Goal: Complete application form

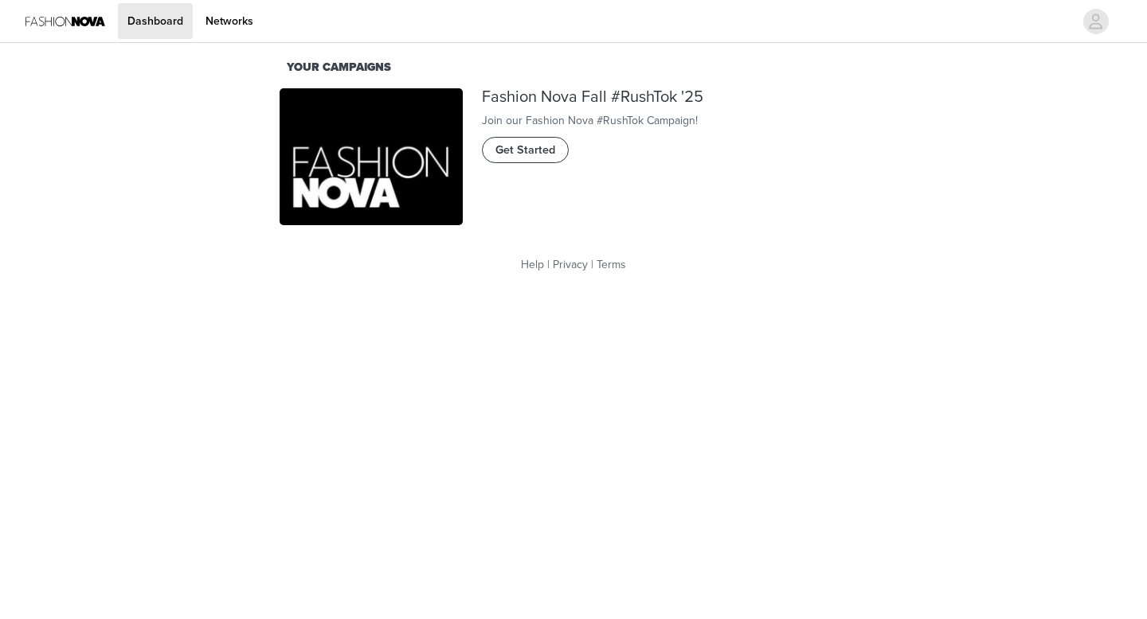
click at [540, 159] on span "Get Started" at bounding box center [525, 151] width 60 height 18
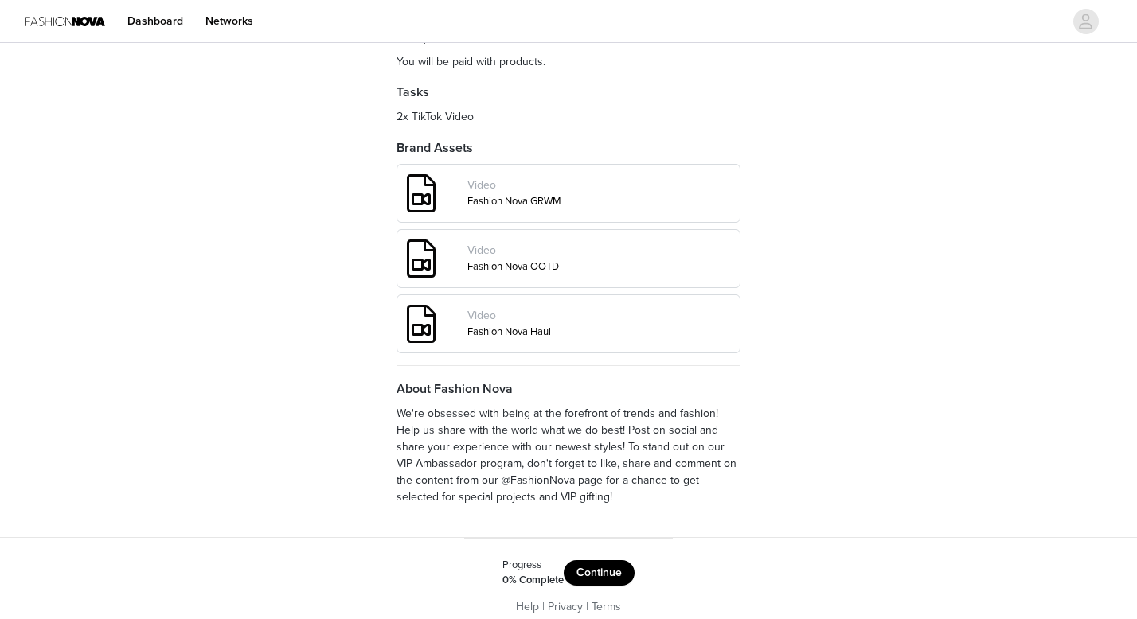
scroll to position [592, 0]
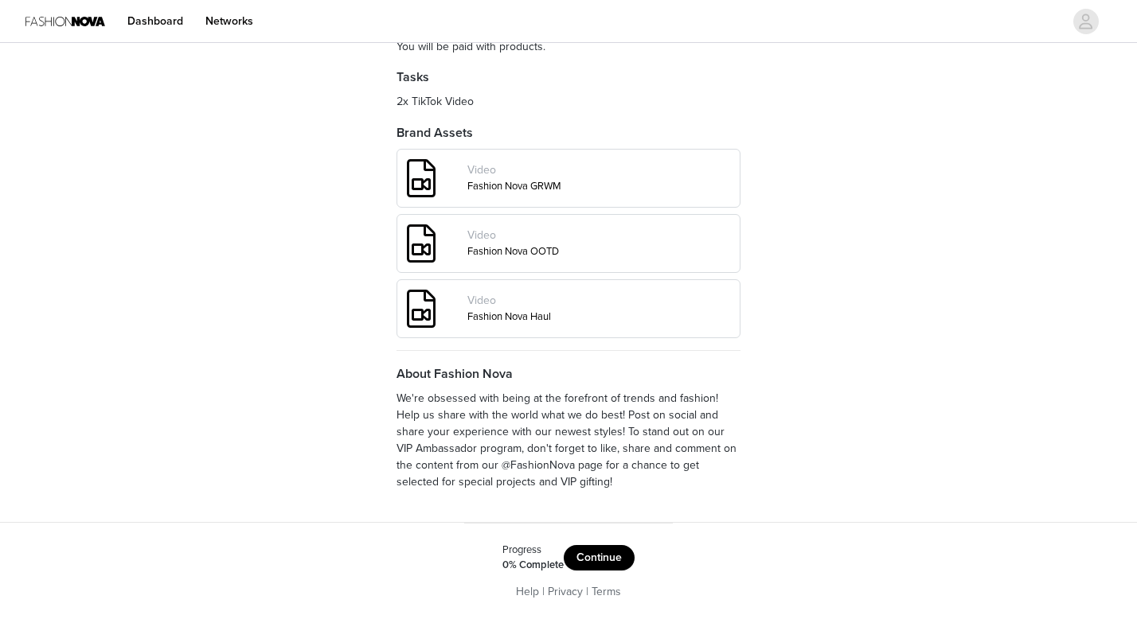
click at [596, 550] on button "Continue" at bounding box center [599, 557] width 71 height 25
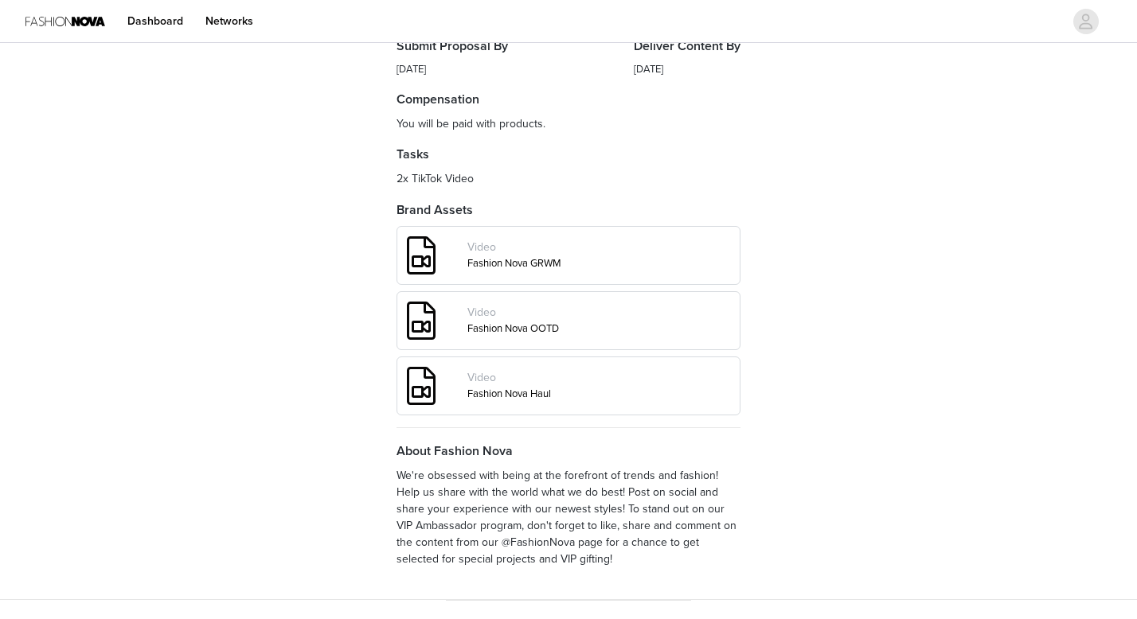
scroll to position [592, 0]
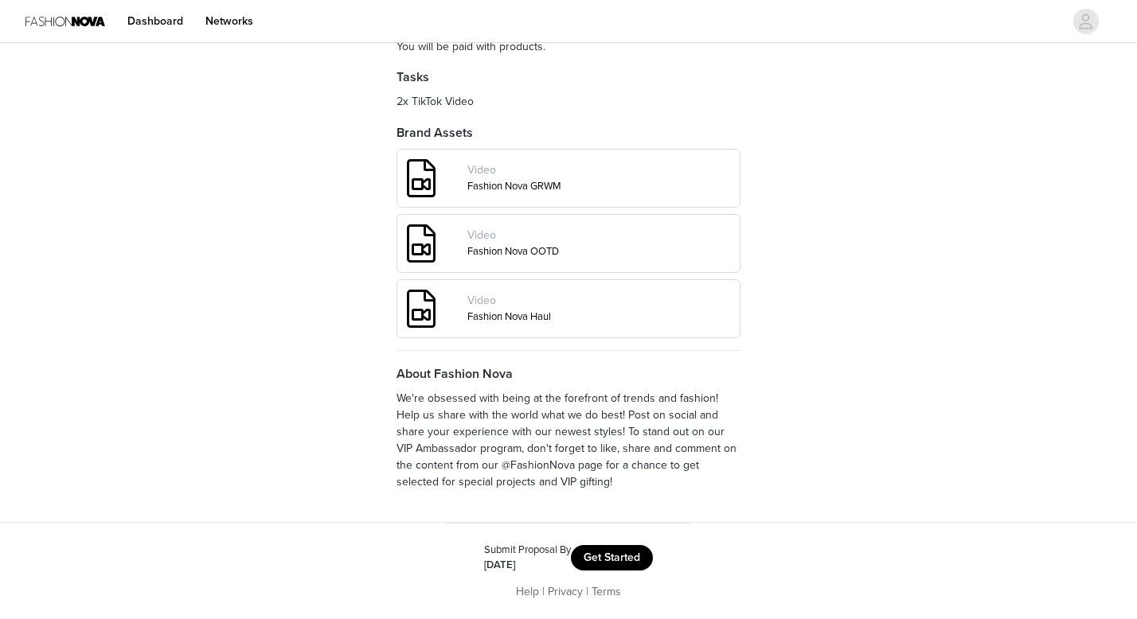
click at [615, 557] on button "Get Started" at bounding box center [612, 557] width 82 height 25
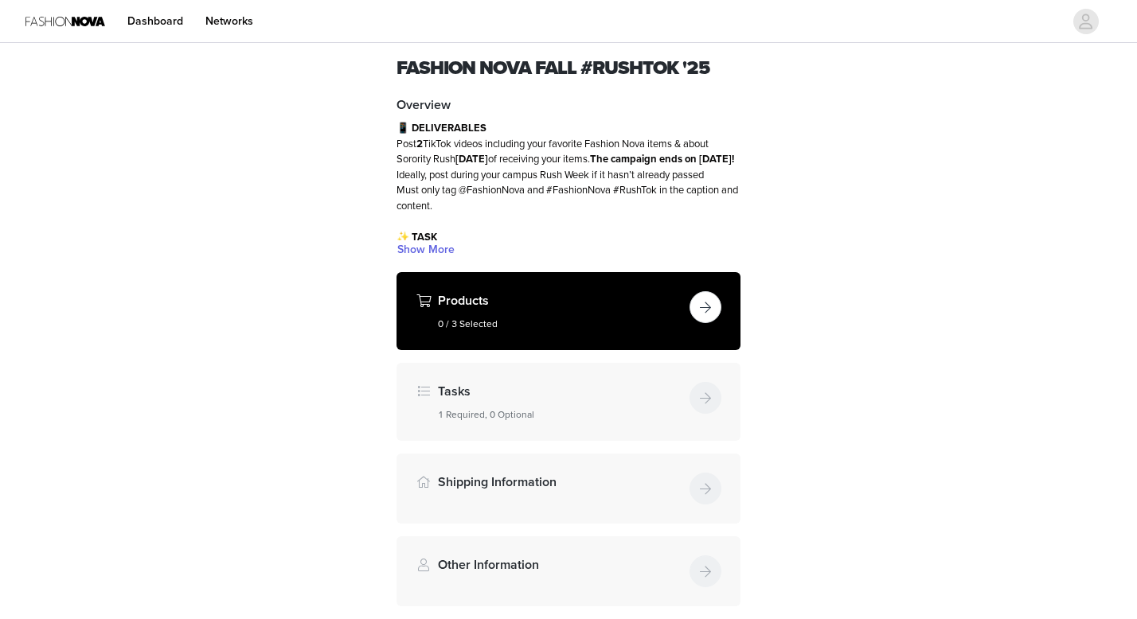
scroll to position [45, 0]
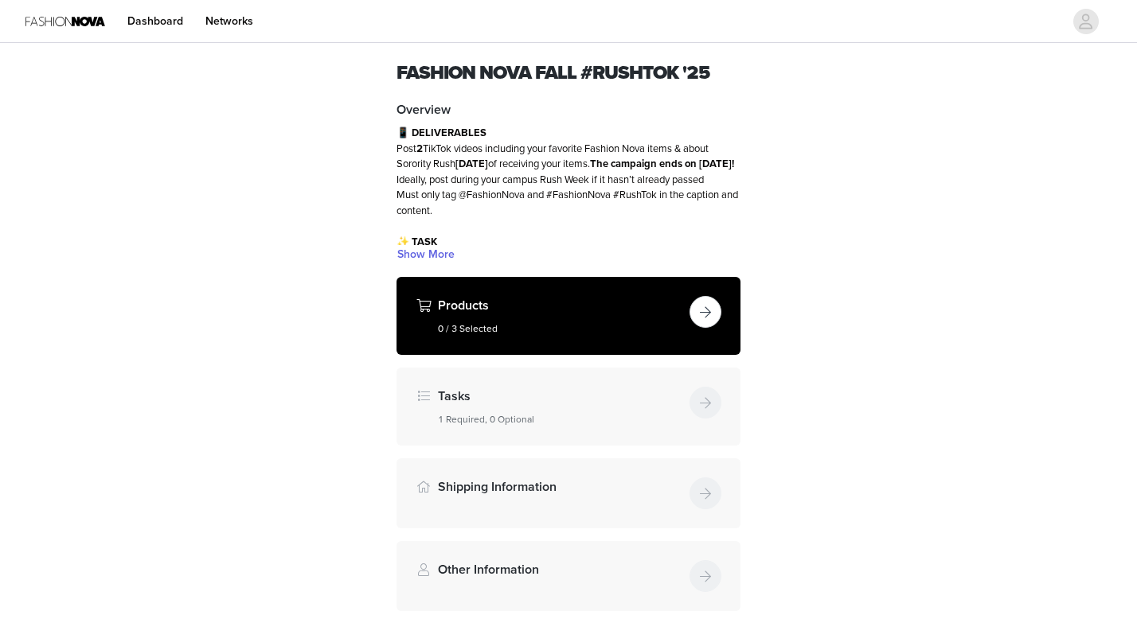
click at [703, 315] on button "button" at bounding box center [706, 312] width 32 height 32
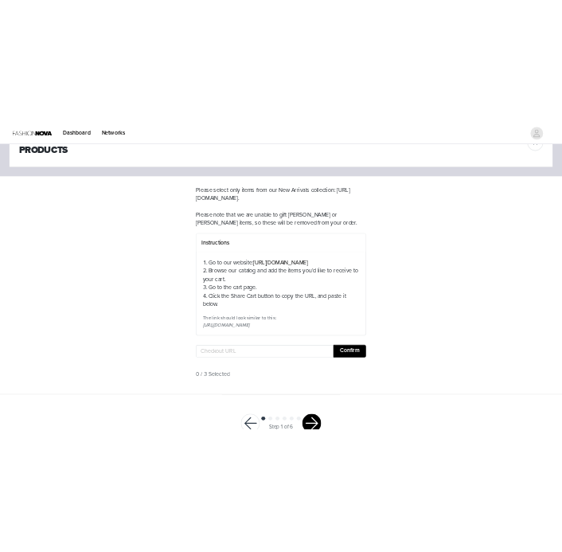
scroll to position [64, 0]
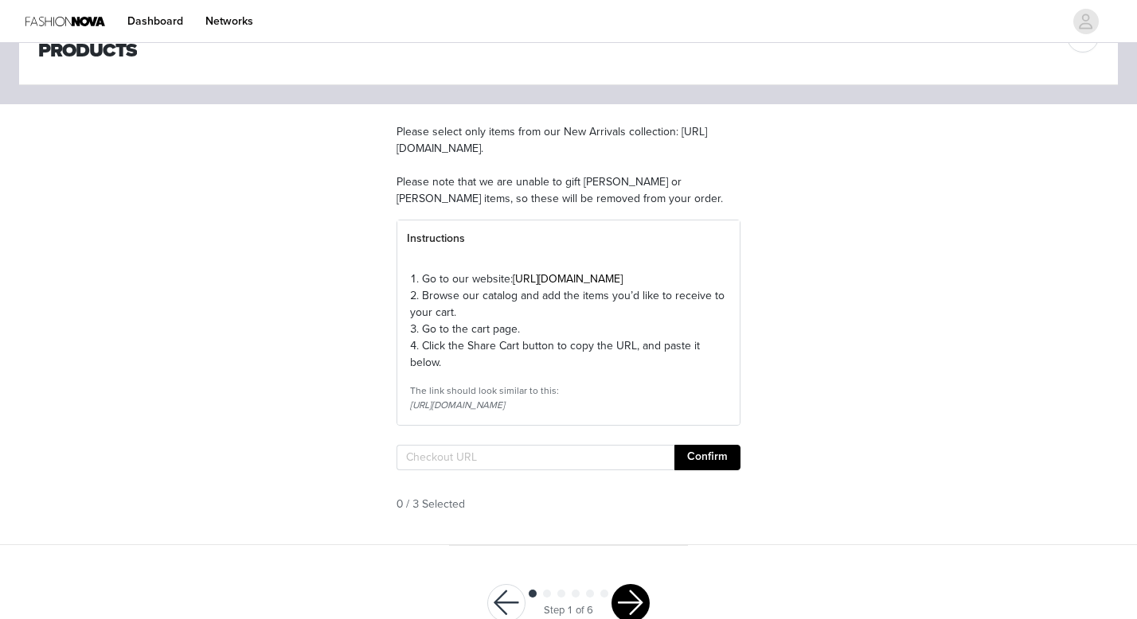
click at [527, 286] on link "[URL][DOMAIN_NAME]" at bounding box center [568, 279] width 110 height 14
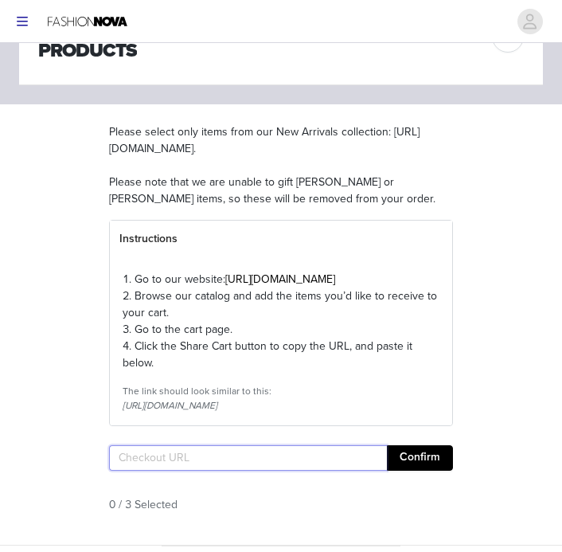
click at [178, 471] on input "text" at bounding box center [248, 457] width 278 height 25
paste input "[URL][DOMAIN_NAME]"
type input "[URL][DOMAIN_NAME]"
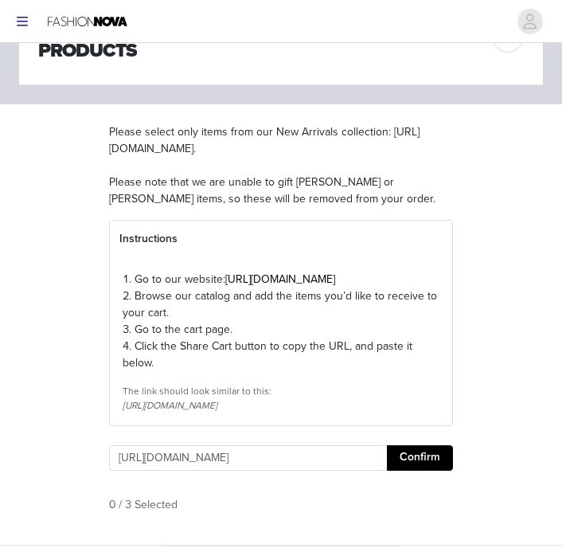
scroll to position [0, 0]
click at [410, 471] on button "Confirm" at bounding box center [420, 457] width 66 height 25
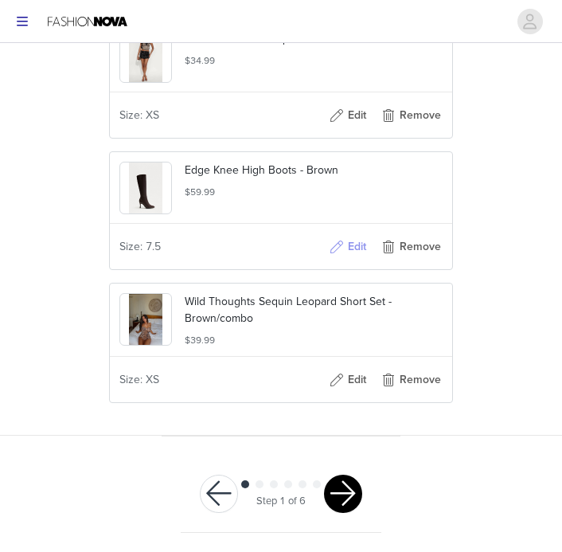
click at [353, 249] on button "Edit" at bounding box center [347, 246] width 64 height 25
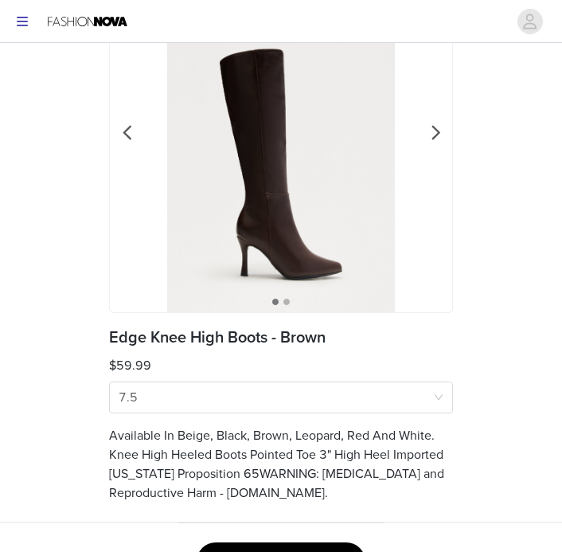
scroll to position [182, 0]
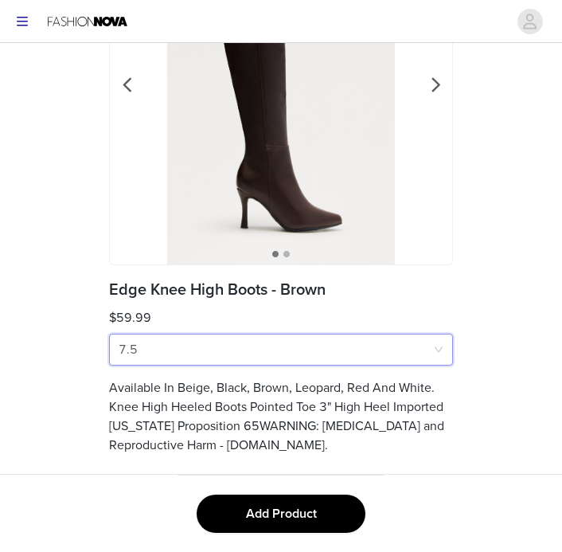
click at [256, 358] on div "Size 7.5" at bounding box center [276, 349] width 315 height 30
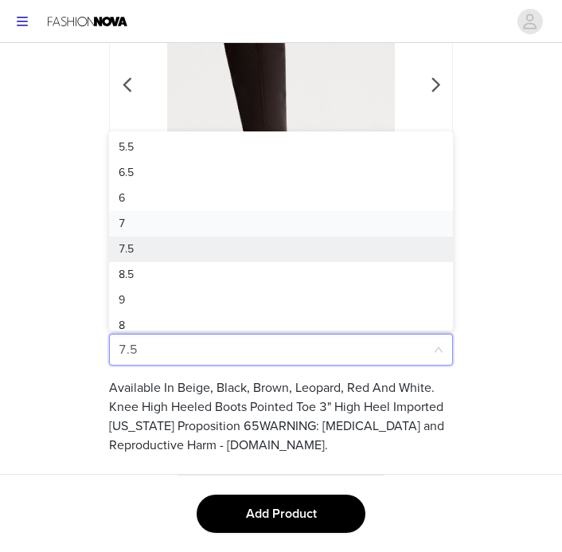
click at [222, 228] on div "7" at bounding box center [281, 224] width 325 height 18
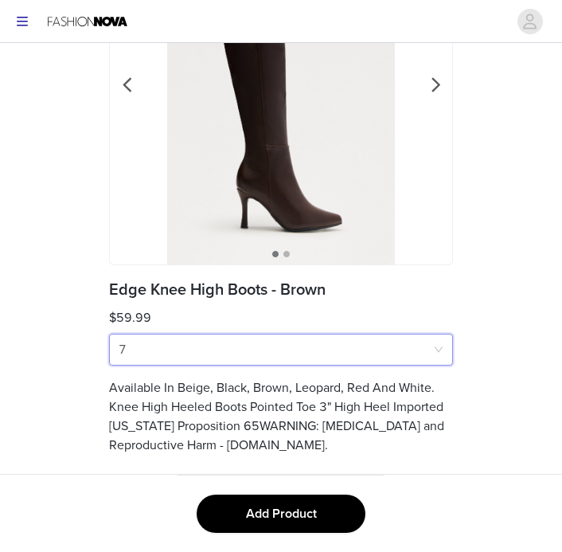
click at [270, 510] on button "Add Product" at bounding box center [281, 513] width 169 height 38
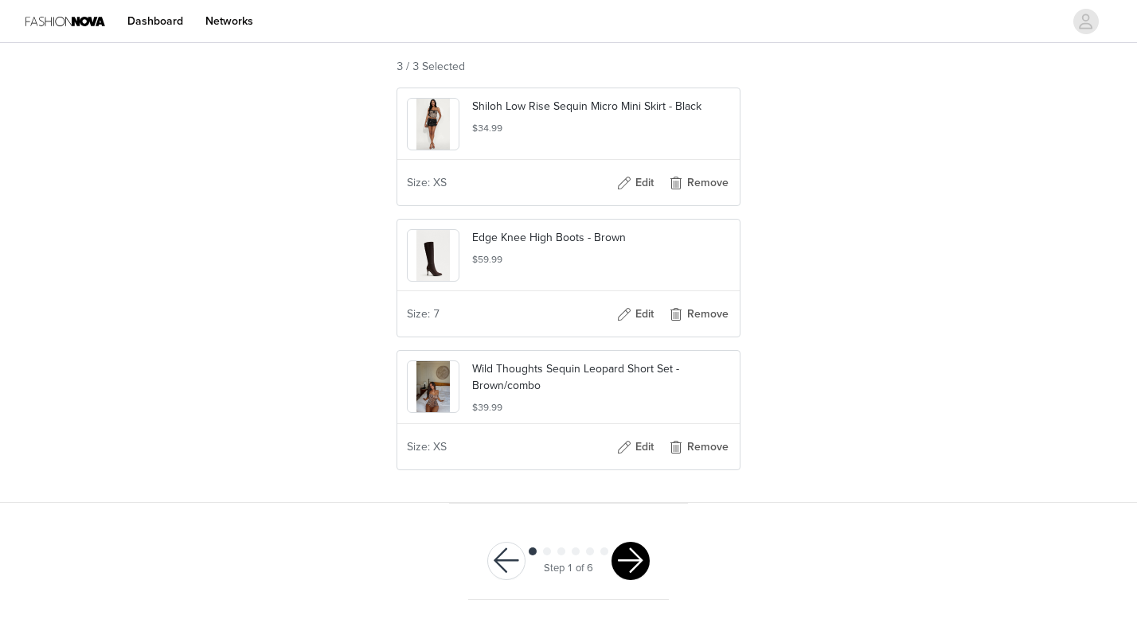
scroll to position [515, 0]
click at [632, 577] on button "button" at bounding box center [631, 561] width 38 height 38
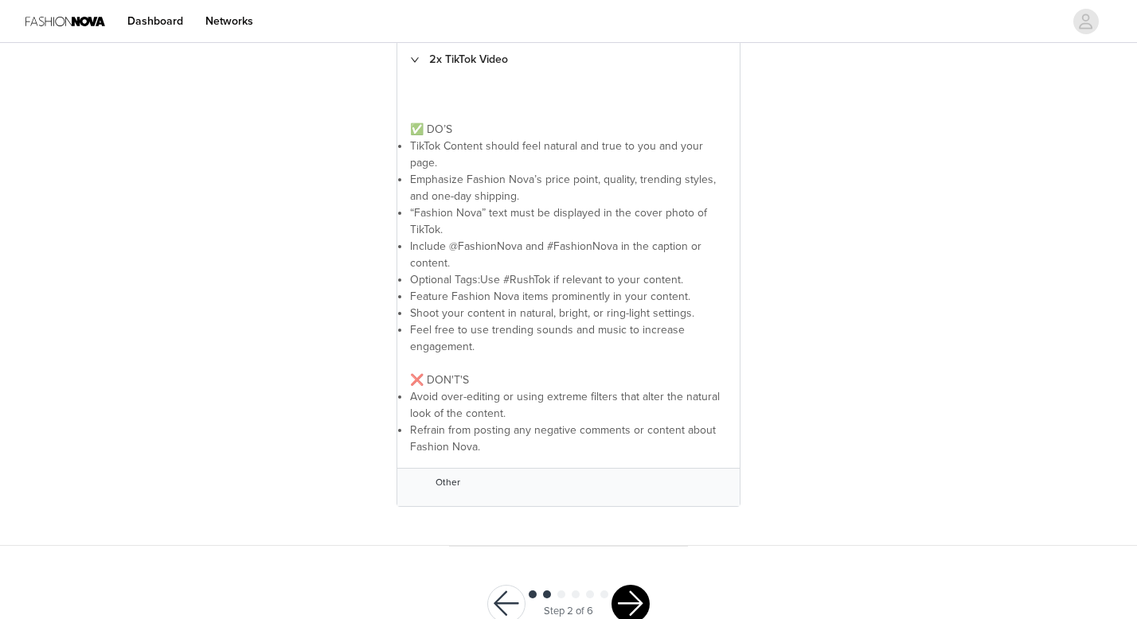
scroll to position [400, 0]
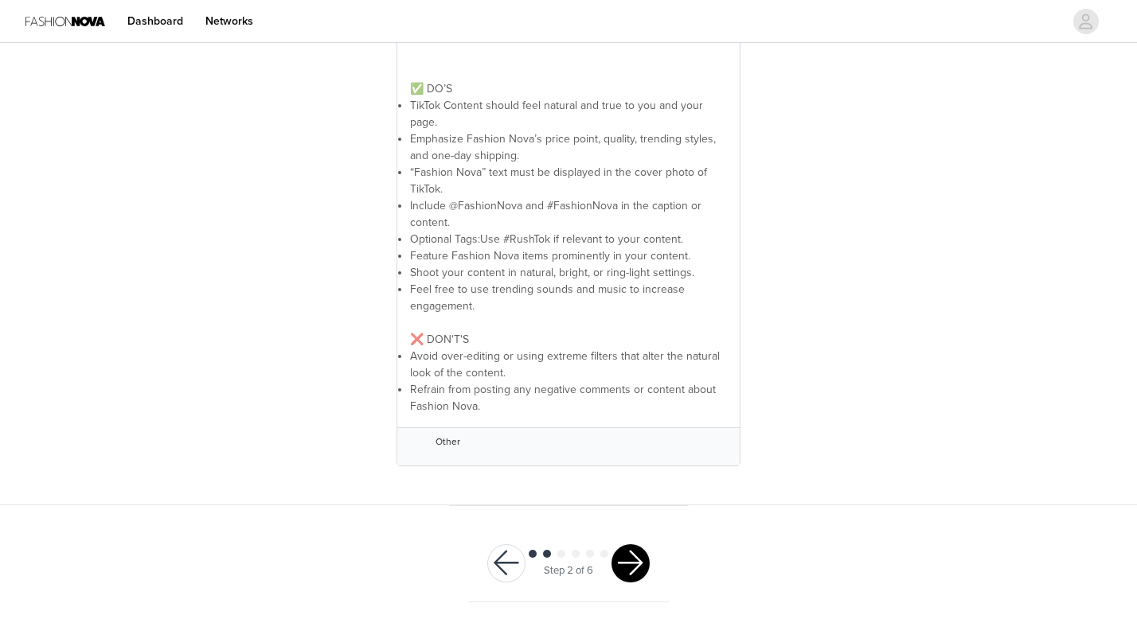
click at [631, 564] on button "button" at bounding box center [631, 564] width 38 height 38
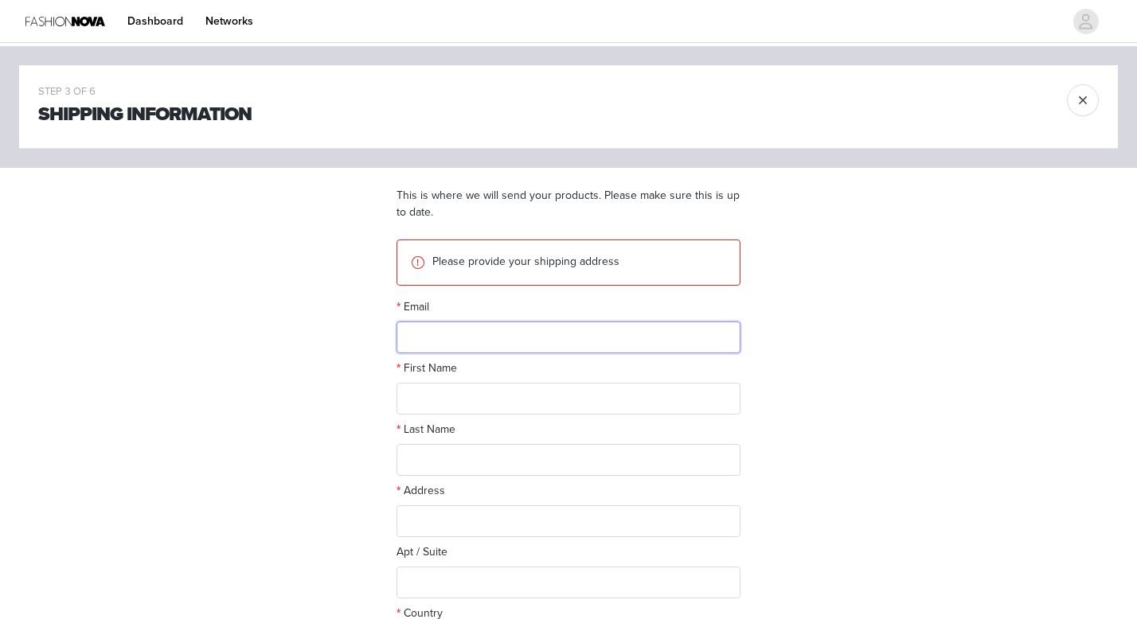
click at [580, 328] on input "text" at bounding box center [569, 338] width 344 height 32
type input "[EMAIL_ADDRESS][DOMAIN_NAME]"
click at [576, 393] on input "text" at bounding box center [569, 399] width 344 height 32
type input "[PERSON_NAME]"
click at [455, 455] on input "text" at bounding box center [569, 460] width 344 height 32
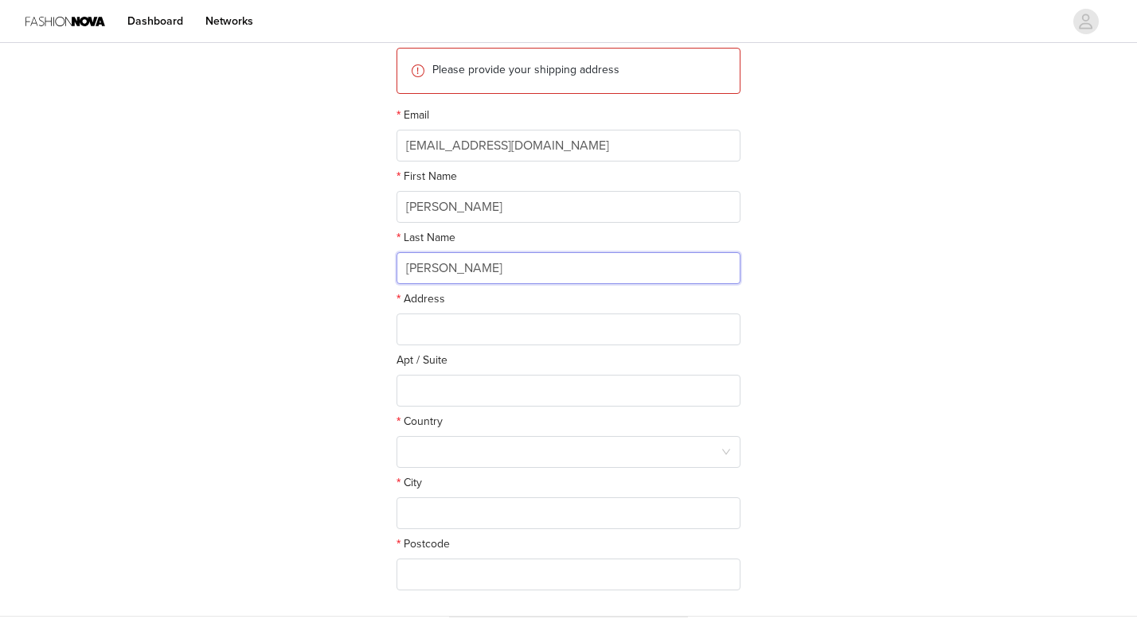
scroll to position [195, 0]
type input "[PERSON_NAME]"
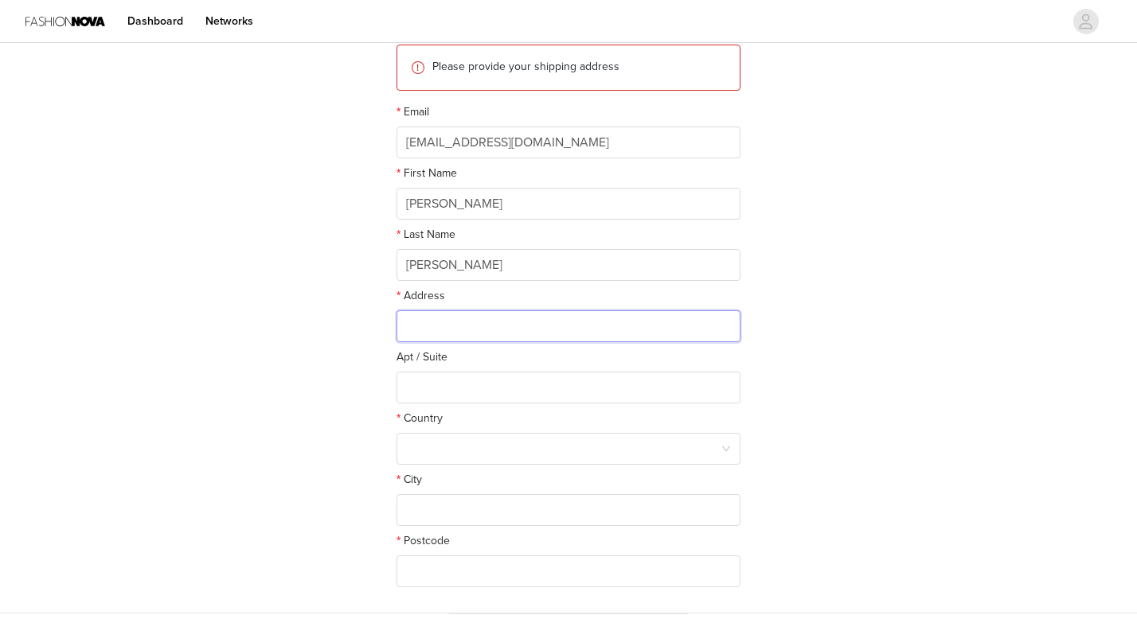
click at [433, 336] on input "text" at bounding box center [569, 327] width 344 height 32
paste input "Alpha Phi, [STREET_ADDRESS][PERSON_NAME]"
drag, startPoint x: 467, startPoint y: 326, endPoint x: 371, endPoint y: 325, distance: 95.6
click at [371, 325] on div "STEP 3 OF 6 Shipping Information This is where we will send your products. Plea…" at bounding box center [568, 232] width 1137 height 763
type input "[STREET_ADDRESS][PERSON_NAME]"
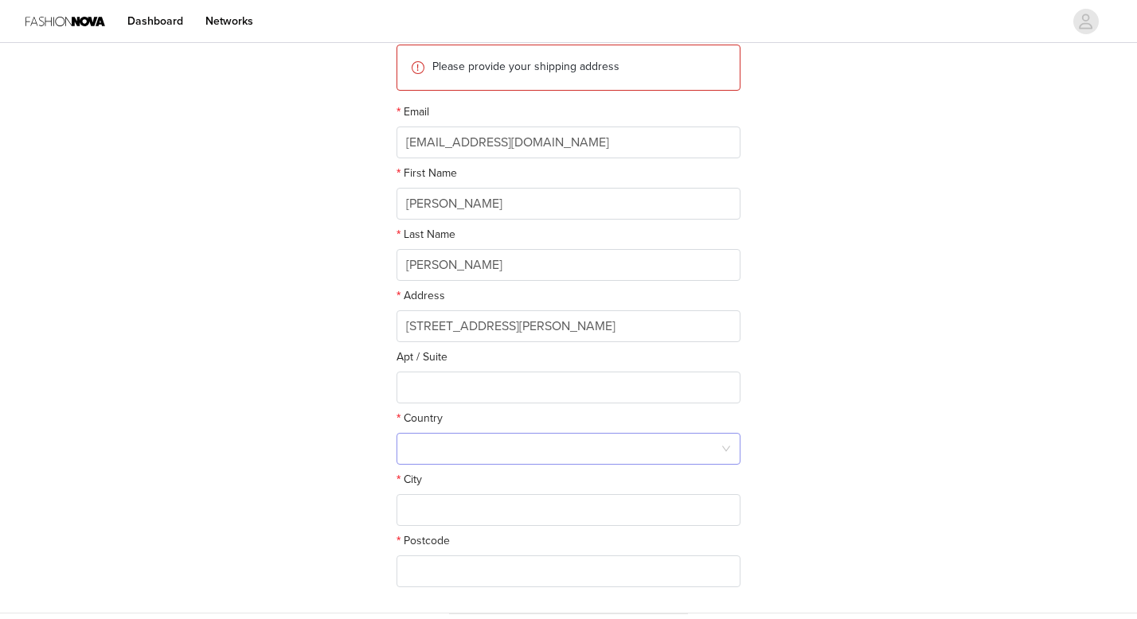
click at [498, 444] on div at bounding box center [563, 449] width 315 height 30
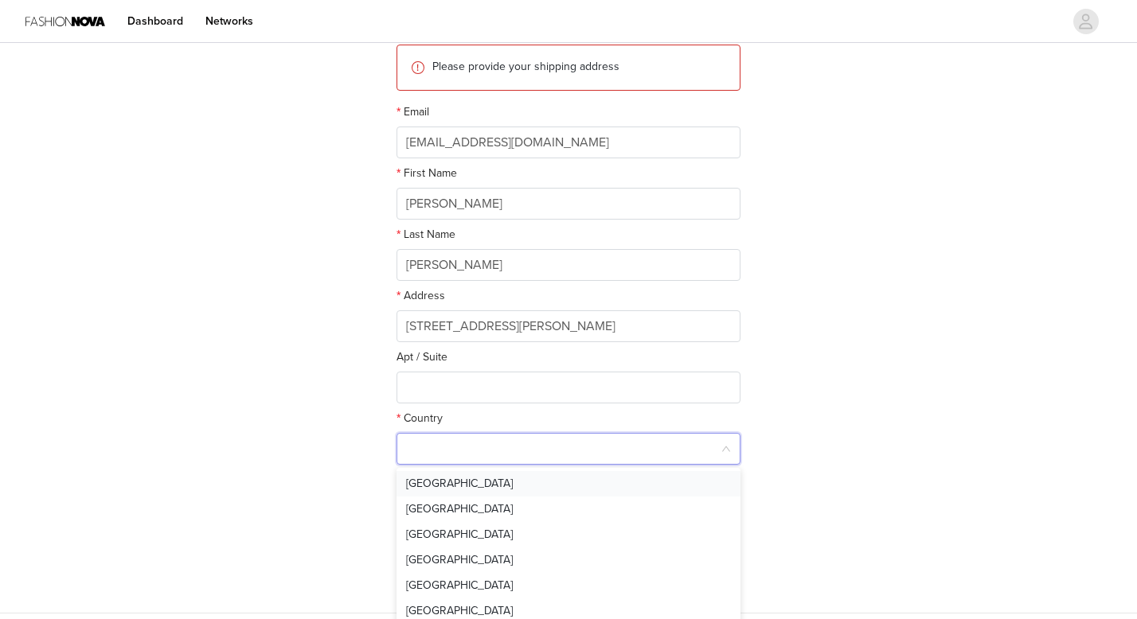
click at [463, 483] on li "[GEOGRAPHIC_DATA]" at bounding box center [569, 483] width 344 height 25
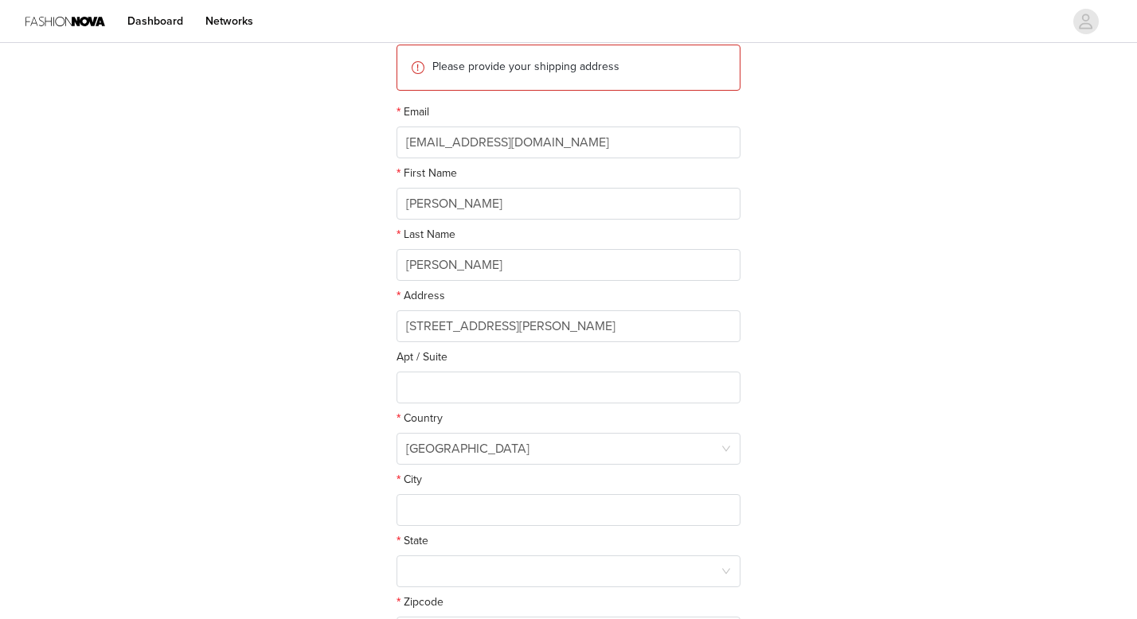
click at [459, 483] on div "City" at bounding box center [569, 482] width 344 height 23
click at [459, 506] on input "text" at bounding box center [569, 510] width 344 height 32
type input "Tallahassee"
drag, startPoint x: 519, startPoint y: 324, endPoint x: 708, endPoint y: 332, distance: 188.9
click at [708, 332] on input "[STREET_ADDRESS][PERSON_NAME]" at bounding box center [569, 327] width 344 height 32
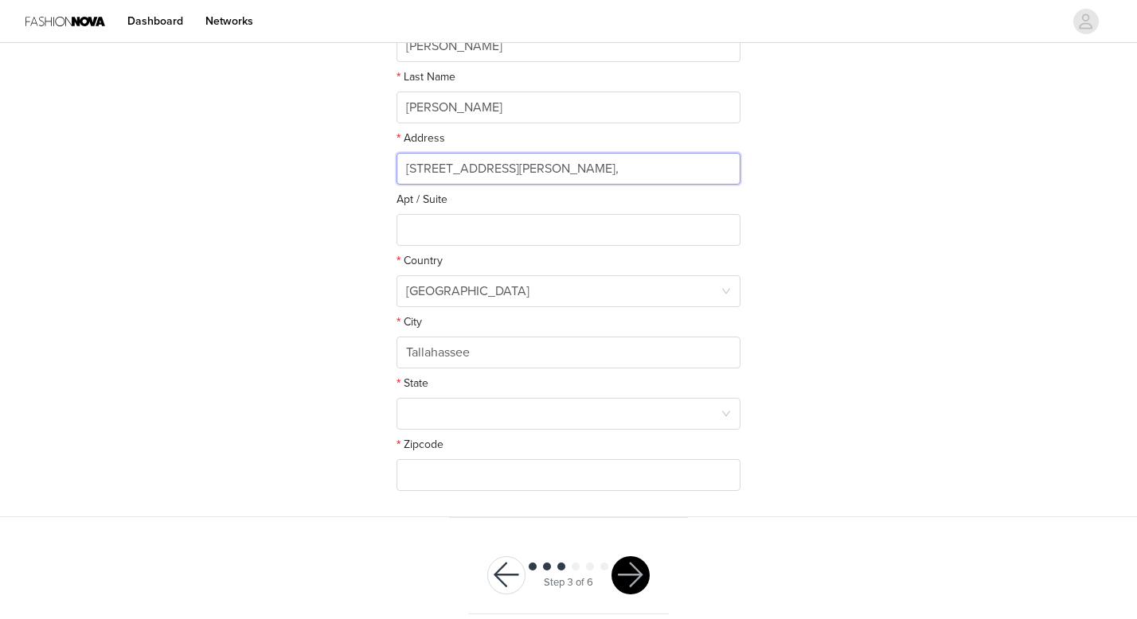
scroll to position [366, 0]
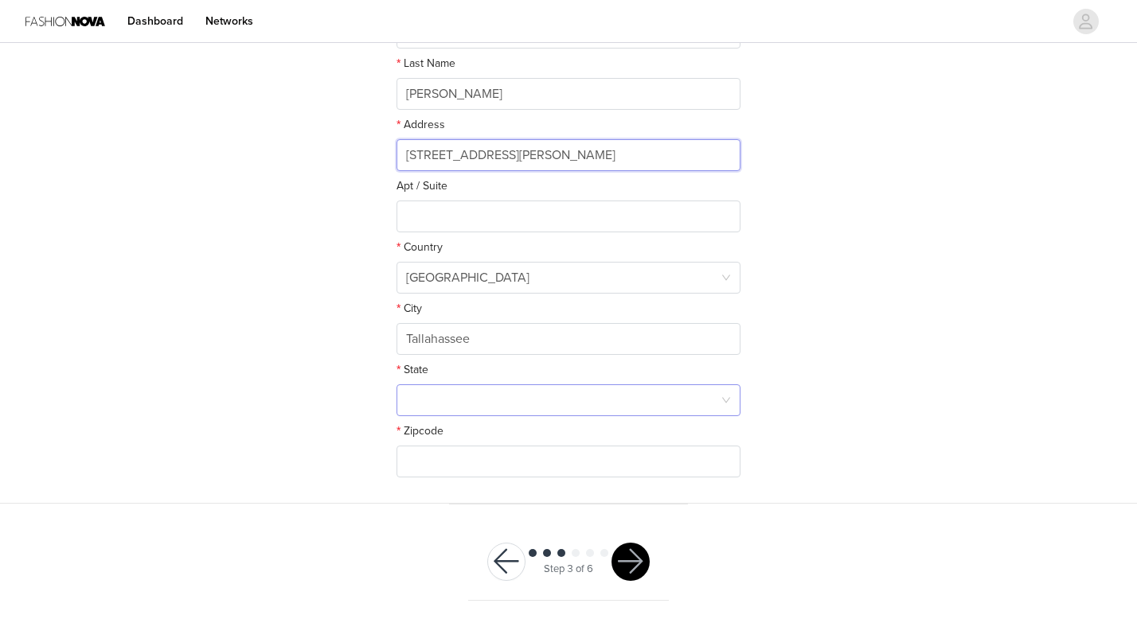
type input "[STREET_ADDRESS][PERSON_NAME]"
click at [449, 393] on div at bounding box center [563, 400] width 315 height 30
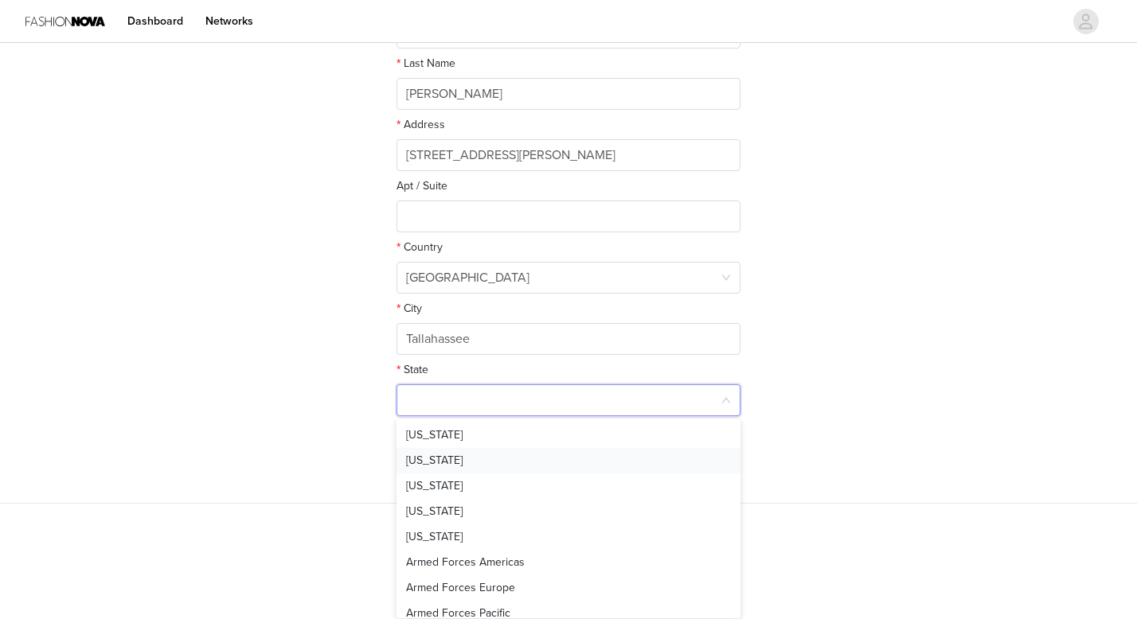
type input "f"
click at [441, 592] on li "[US_STATE]" at bounding box center [569, 588] width 344 height 25
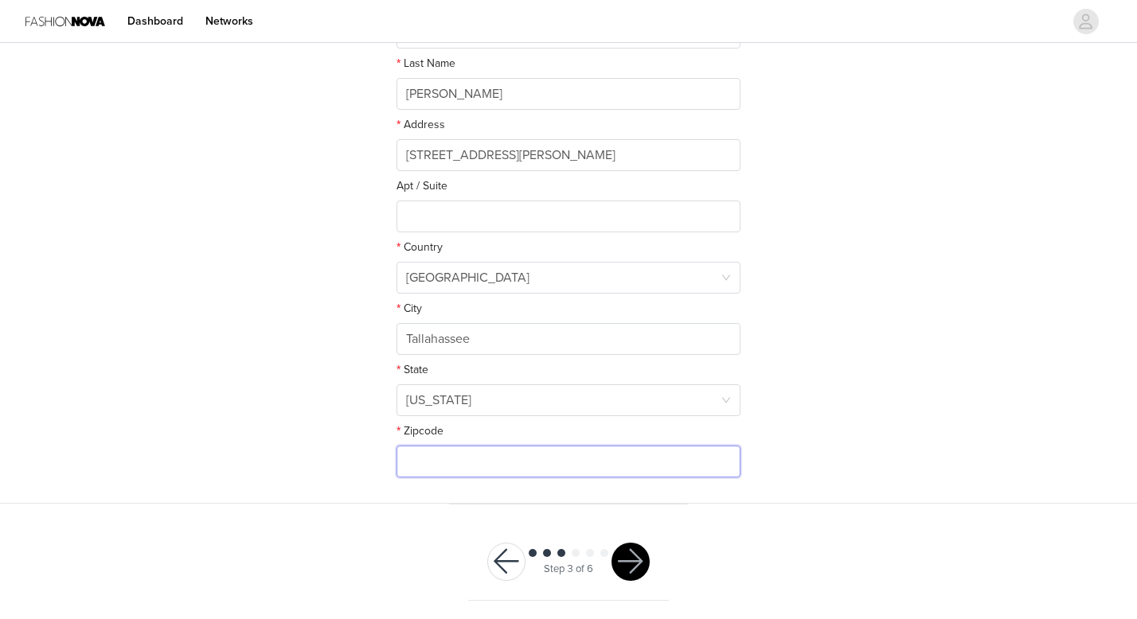
click at [464, 475] on input "text" at bounding box center [569, 462] width 344 height 32
paste input "[GEOGRAPHIC_DATA], FL 32304"
drag, startPoint x: 494, startPoint y: 461, endPoint x: 361, endPoint y: 456, distance: 133.9
click at [361, 457] on div "STEP 3 OF 6 Shipping Information This is where we will send your products. Plea…" at bounding box center [568, 92] width 1137 height 824
type input "32304"
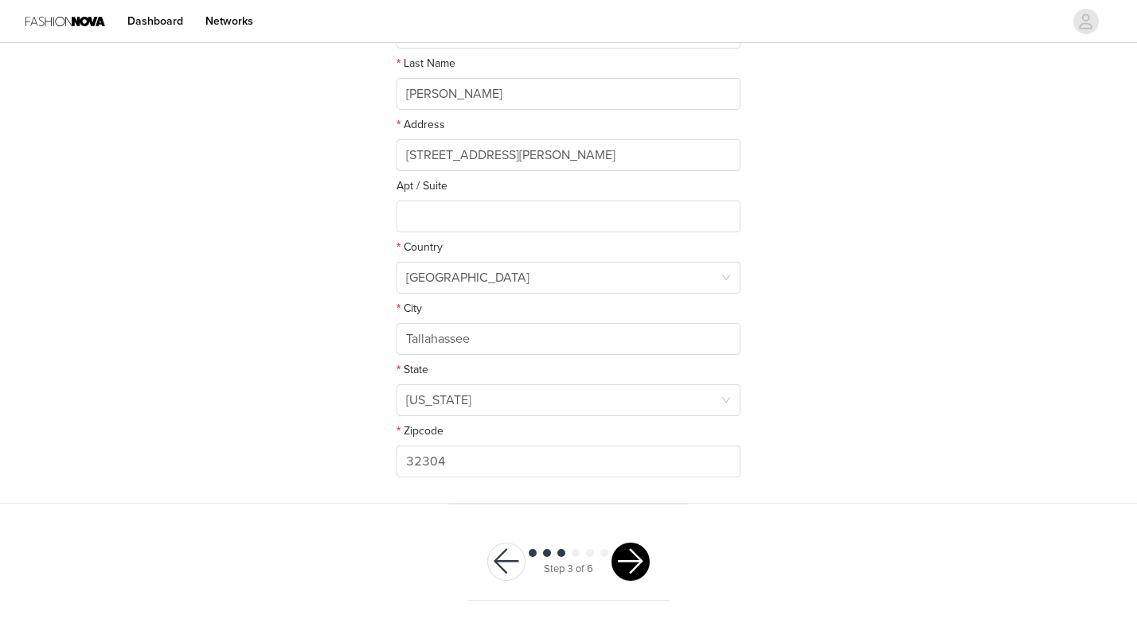
click at [633, 560] on button "button" at bounding box center [631, 562] width 38 height 38
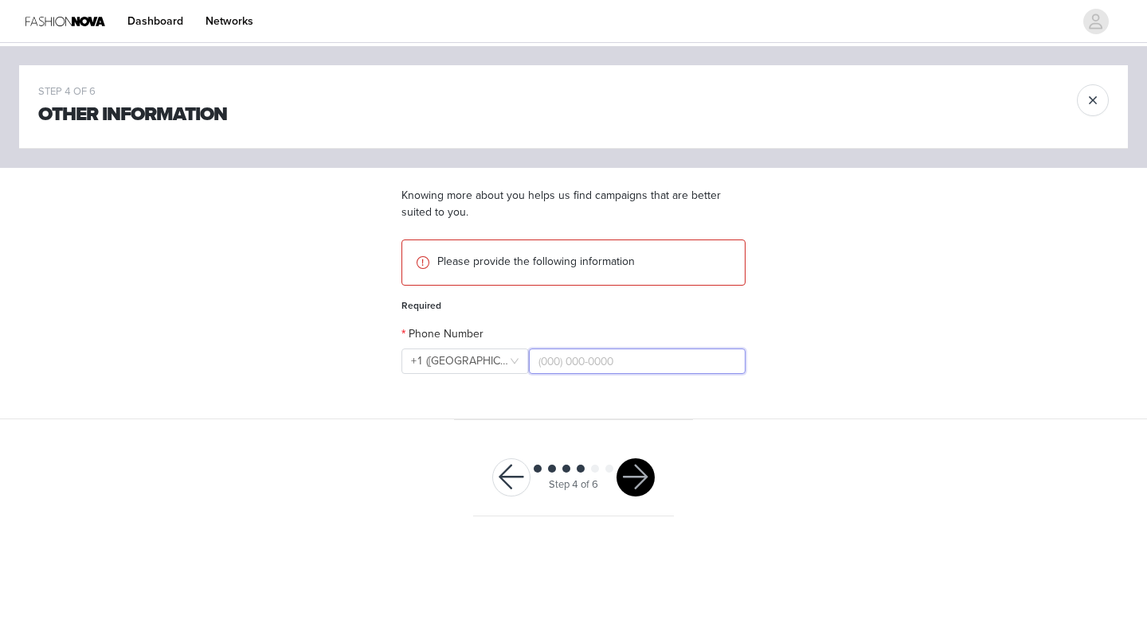
click at [577, 358] on input "text" at bounding box center [637, 361] width 217 height 25
type input "[PHONE_NUMBER]"
click at [633, 468] on button "button" at bounding box center [635, 478] width 38 height 38
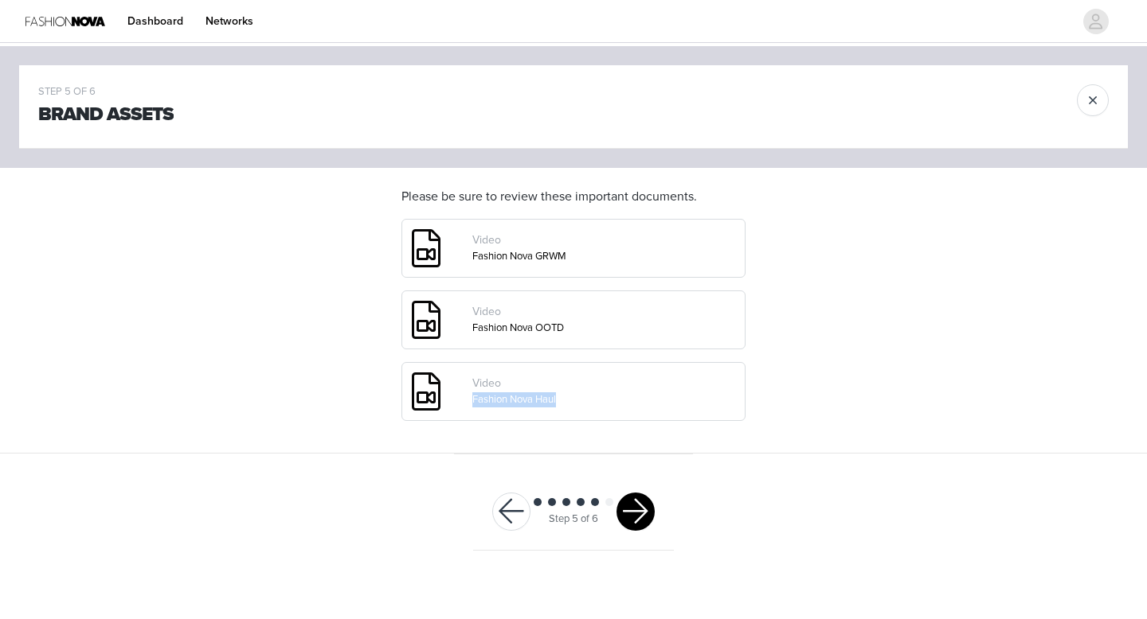
click at [633, 508] on button "button" at bounding box center [635, 512] width 38 height 38
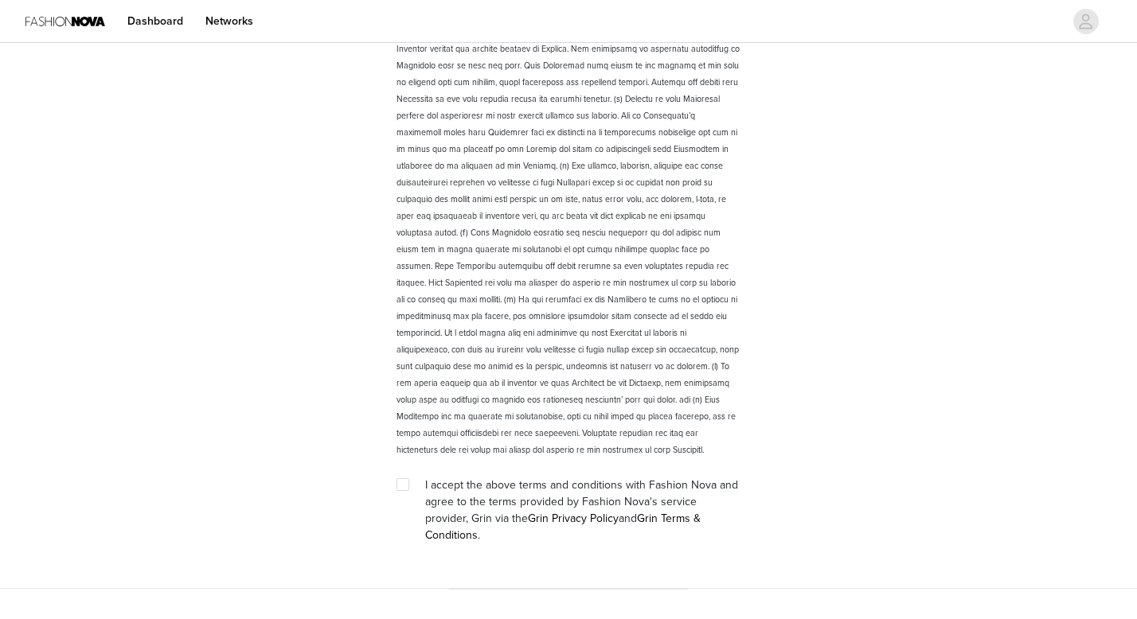
scroll to position [2167, 0]
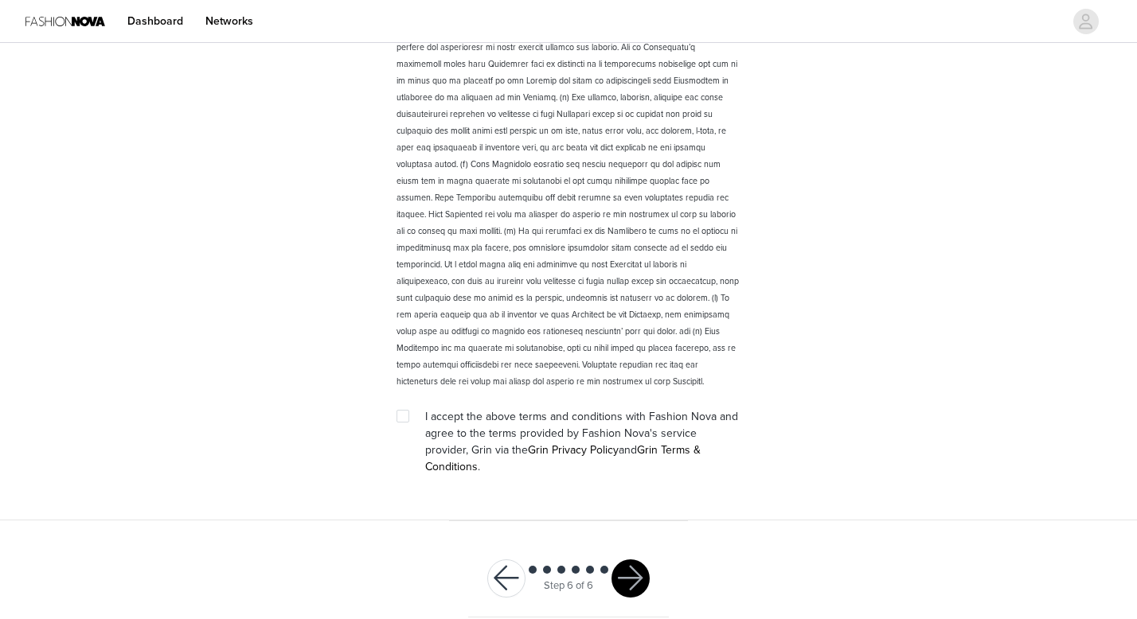
click at [435, 423] on div "I accept the above terms and conditions with Fashion Nova and agree to the term…" at bounding box center [582, 441] width 315 height 67
click at [397, 411] on input "checkbox" at bounding box center [402, 415] width 11 height 11
checkbox input "true"
click at [635, 564] on button "button" at bounding box center [631, 579] width 38 height 38
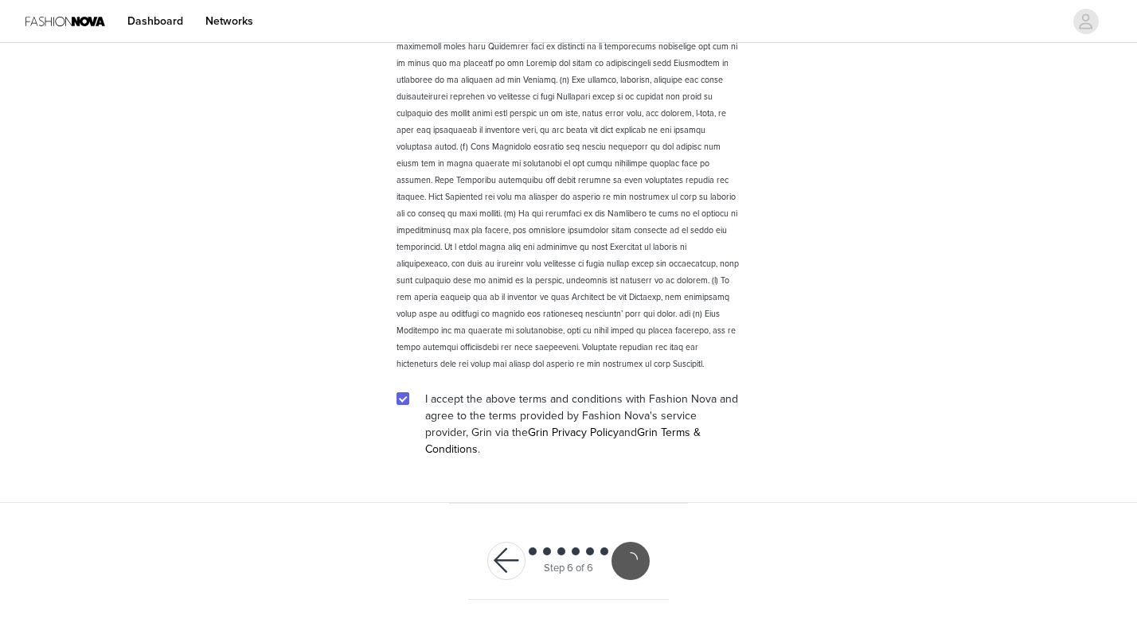
scroll to position [2108, 0]
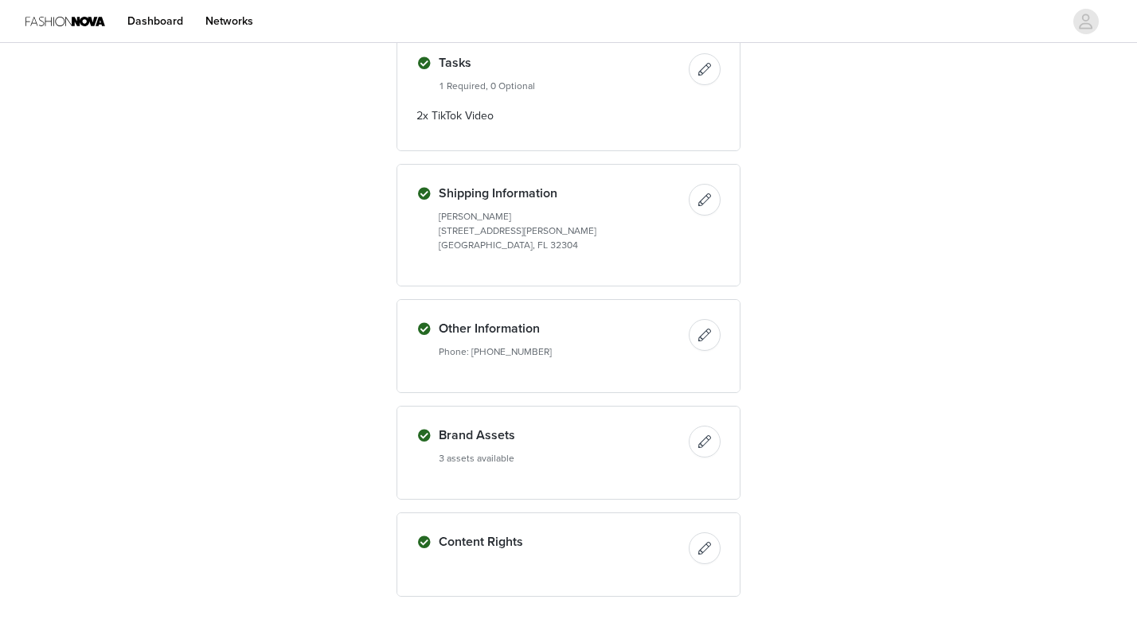
scroll to position [680, 0]
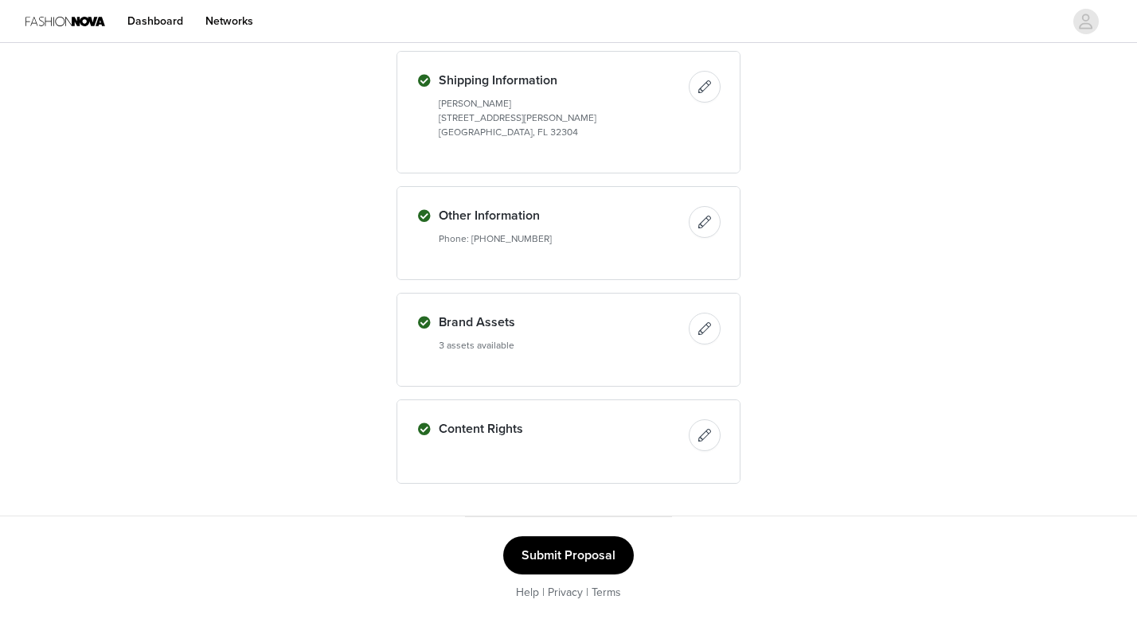
click at [600, 555] on button "Submit Proposal" at bounding box center [568, 556] width 131 height 38
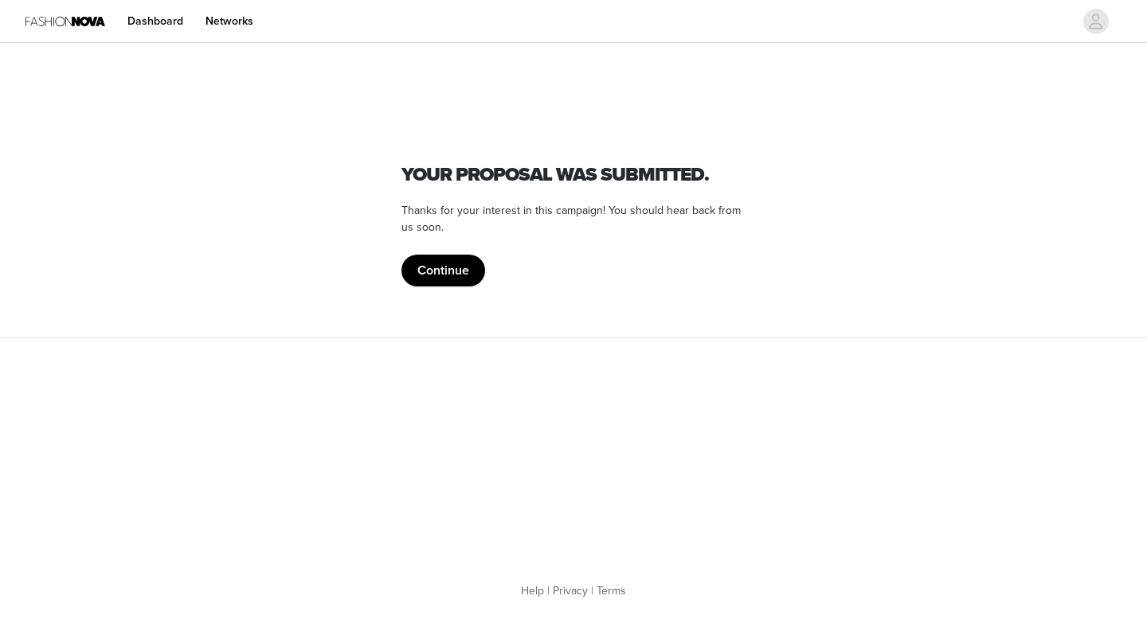
click at [442, 265] on button "Continue" at bounding box center [443, 271] width 84 height 32
